Goal: Task Accomplishment & Management: Manage account settings

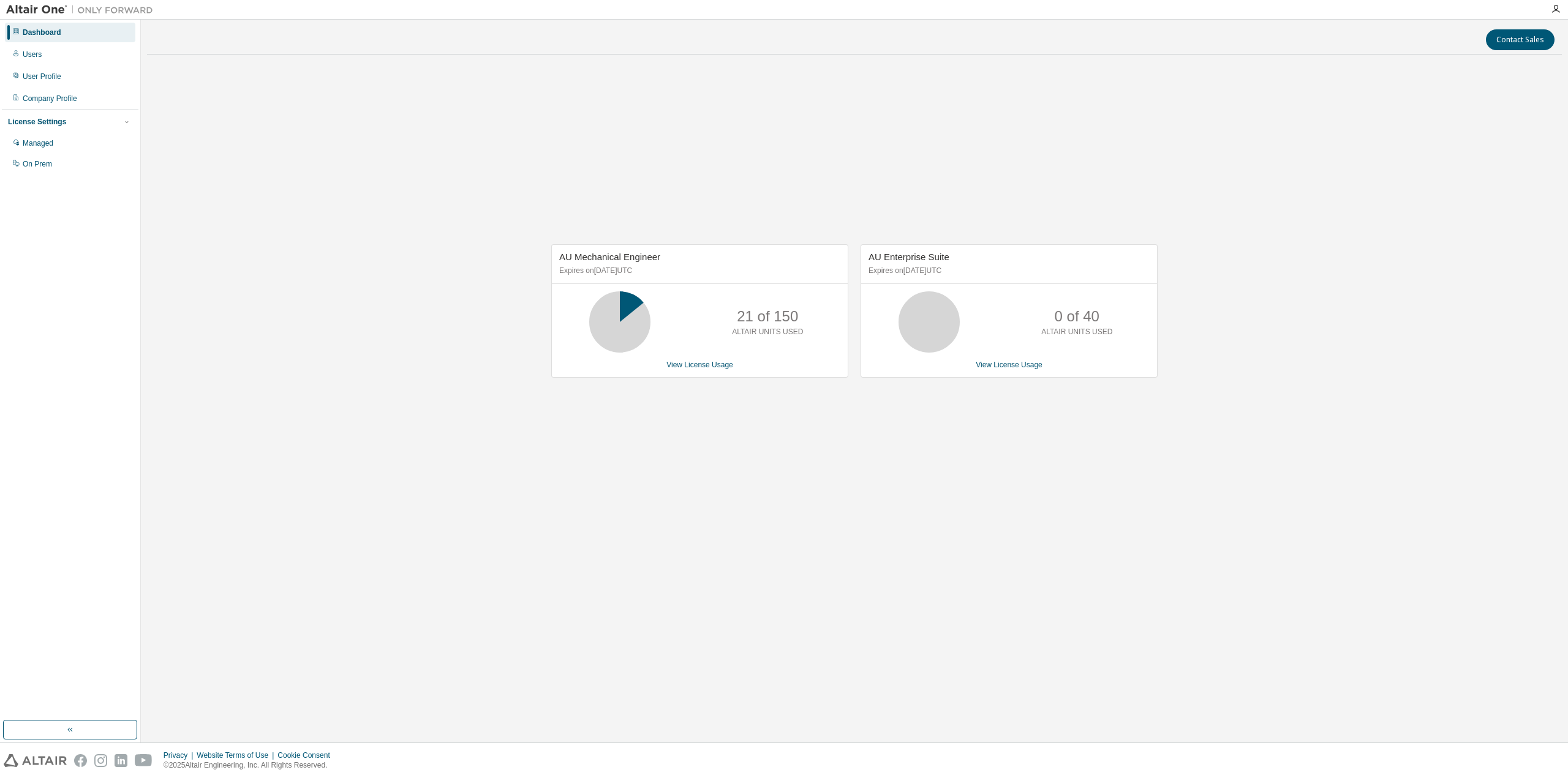
click at [1351, 188] on div "AU Mechanical Engineer Expires on September 19, 2025 UTC 21 of 150 ALTAIR UNITS…" at bounding box center [855, 317] width 1415 height 506
click at [58, 56] on div "Users" at bounding box center [70, 54] width 131 height 20
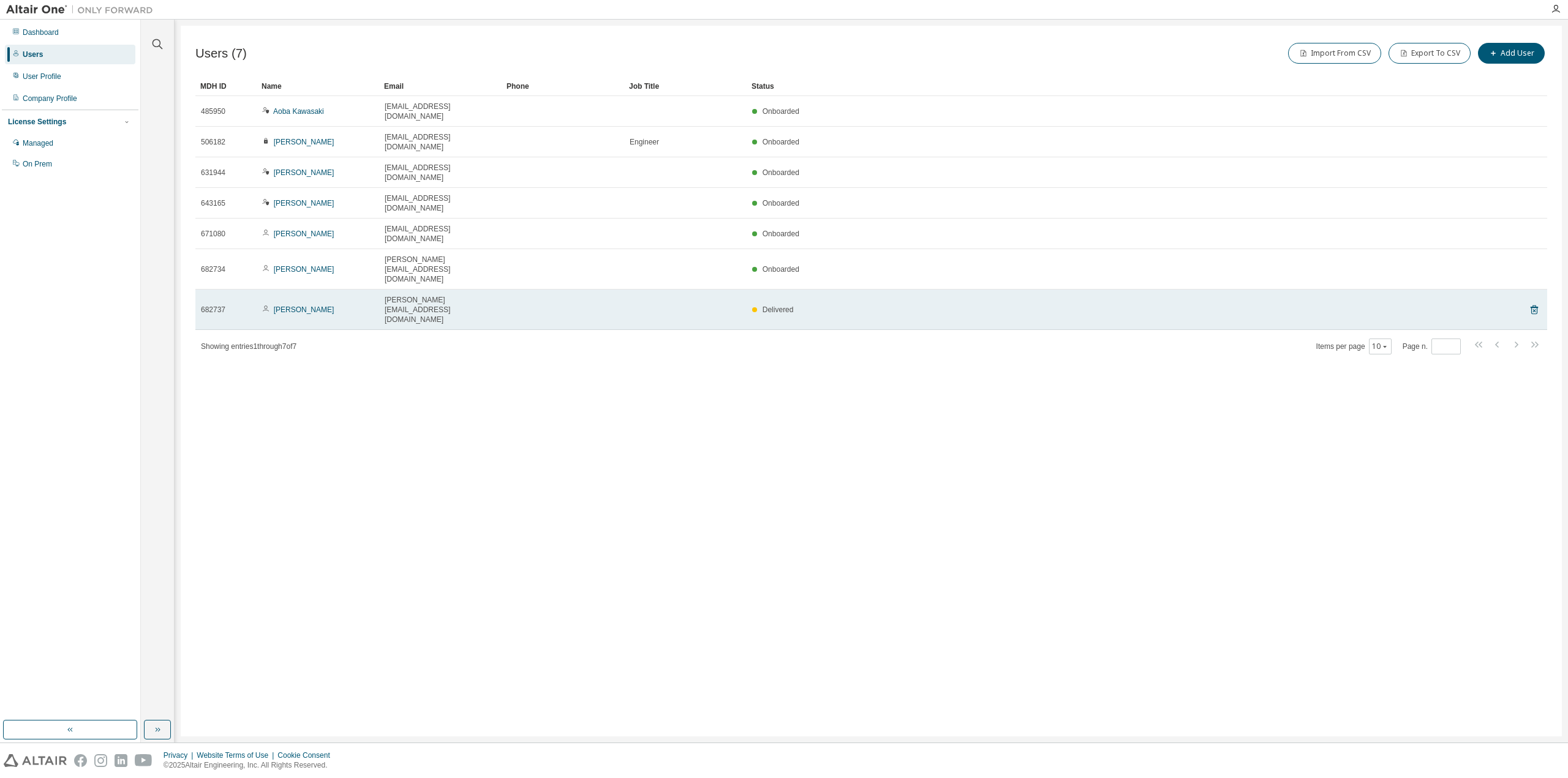
click at [432, 295] on span "yoshida.ryusei@jp.panasonic.com" at bounding box center [440, 309] width 111 height 29
click at [310, 306] on link "Ryusei Yoshida" at bounding box center [304, 309] width 60 height 9
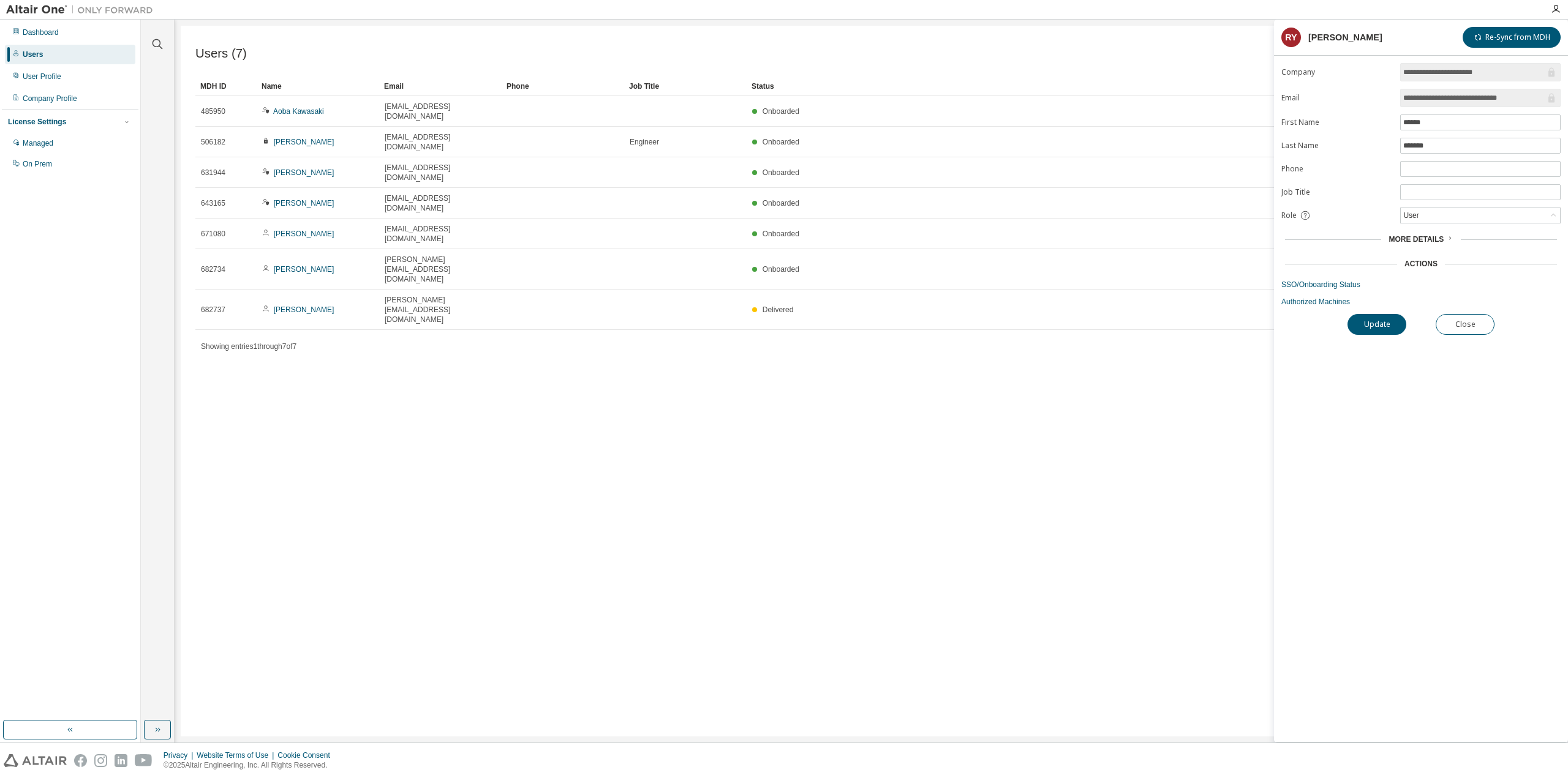
click at [1441, 238] on span "More Details" at bounding box center [1416, 239] width 55 height 9
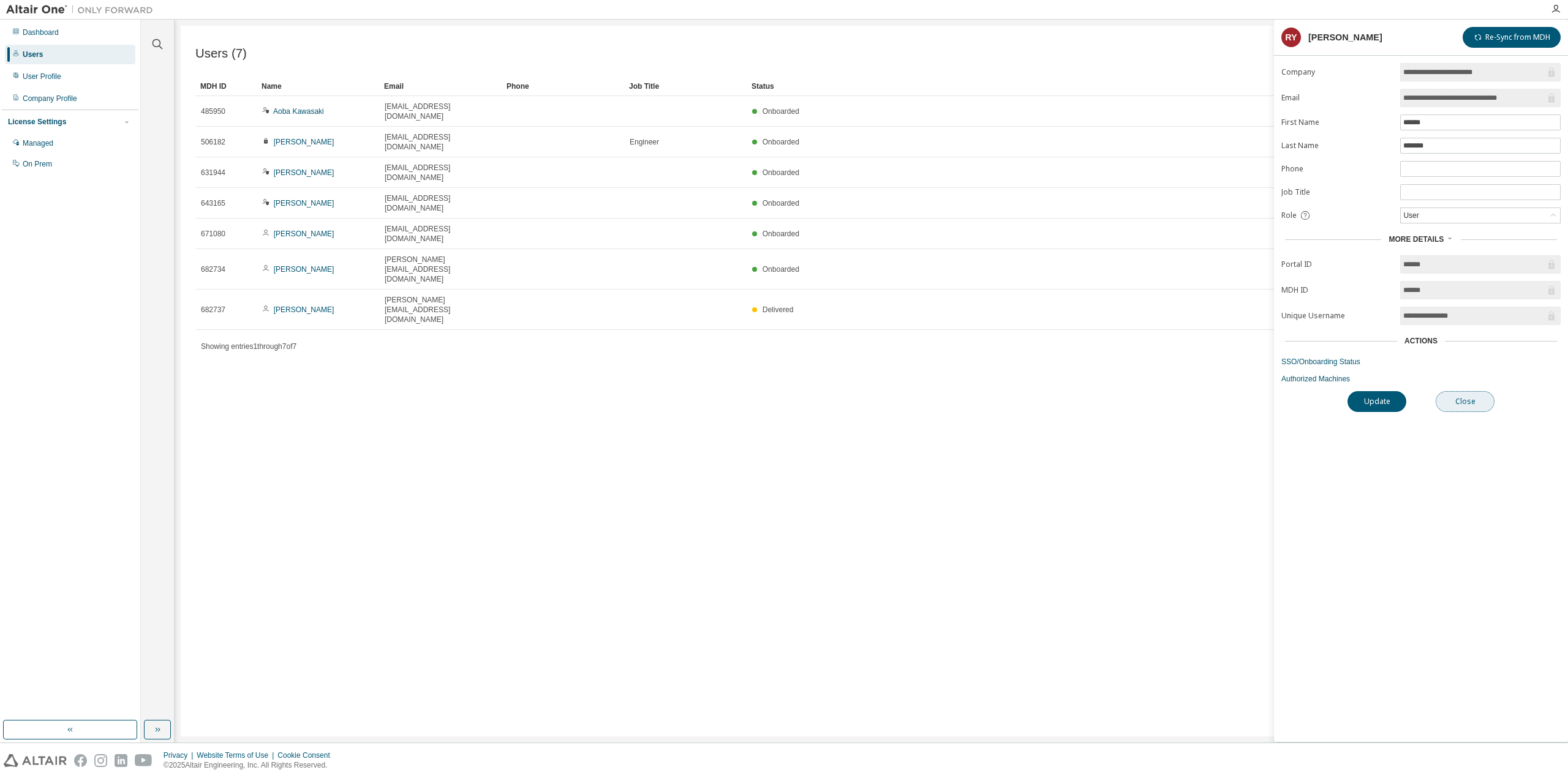
click at [1477, 398] on button "Close" at bounding box center [1465, 401] width 59 height 21
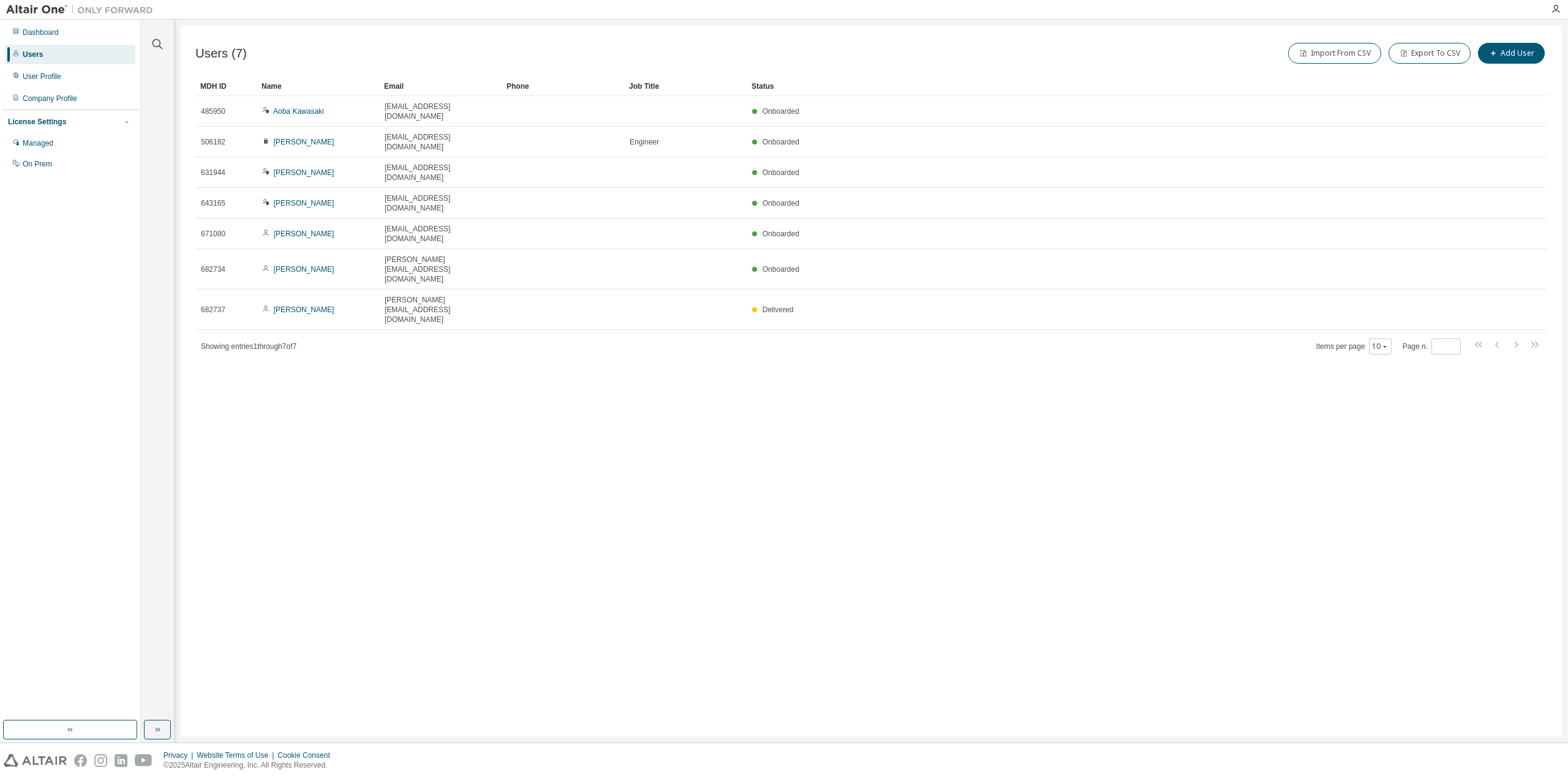
click at [660, 309] on div "Users (7) Import From CSV Export To CSV Add User Clear Load Save Save As Field …" at bounding box center [872, 381] width 1382 height 711
click at [592, 295] on div "Users (7) Import From CSV Export To CSV Add User Clear Load Save Save As Field …" at bounding box center [872, 381] width 1382 height 711
click at [545, 442] on div "Users (7) Import From CSV Export To CSV Add User Clear Load Save Save As Field …" at bounding box center [872, 381] width 1382 height 711
